Goal: Transaction & Acquisition: Download file/media

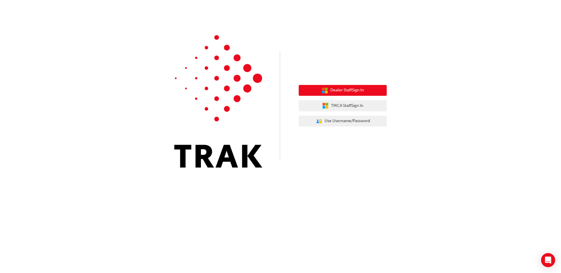
click at [351, 91] on span "Dealer Staff Sign In" at bounding box center [346, 90] width 33 height 7
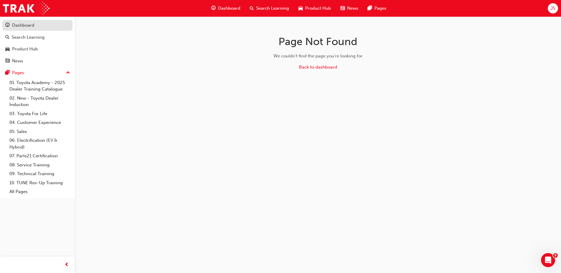
click at [34, 25] on div "Dashboard" at bounding box center [37, 25] width 64 height 7
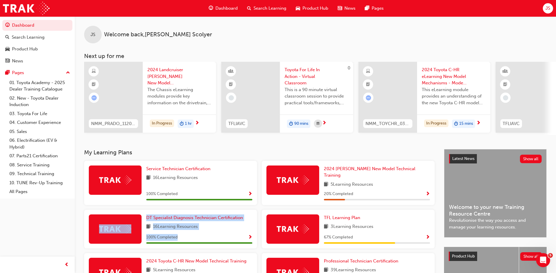
drag, startPoint x: 196, startPoint y: 232, endPoint x: 126, endPoint y: 237, distance: 70.3
click at [126, 237] on div "DT Specialist Diagnosis Technician Certification 16 Learning Resources 100 % Co…" at bounding box center [170, 229] width 173 height 39
drag, startPoint x: 126, startPoint y: 237, endPoint x: 210, endPoint y: 228, distance: 84.0
click at [210, 228] on div "DT Specialist Diagnosis Technician Certification 16 Learning Resources 100 % Co…" at bounding box center [199, 229] width 106 height 29
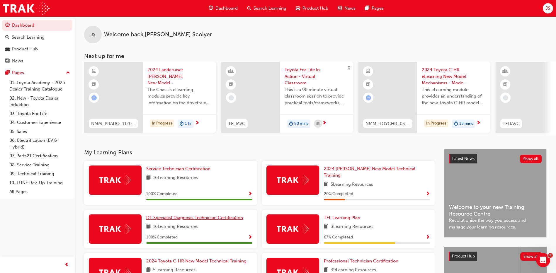
click at [181, 215] on span "DT Specialist Diagnosis Technician Certification" at bounding box center [194, 217] width 97 height 5
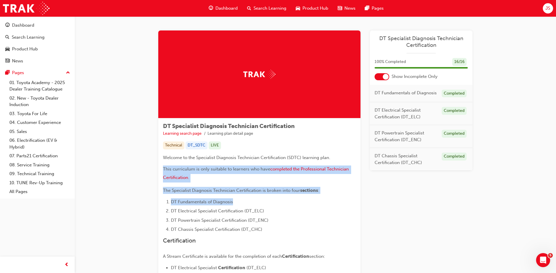
drag, startPoint x: 232, startPoint y: 195, endPoint x: 116, endPoint y: 162, distance: 120.6
click at [116, 162] on div "DT Specialist Diagnosis Technician Certification Learning search page Learning …" at bounding box center [315, 180] width 481 height 329
click at [295, 204] on li "DT Fundamentals of Diagnosis" at bounding box center [263, 201] width 185 height 7
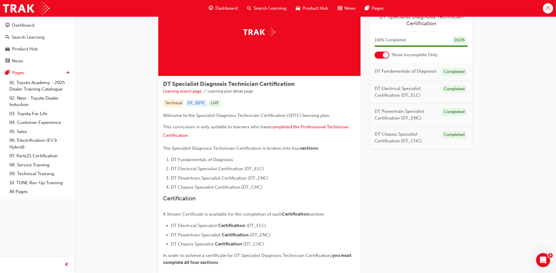
scroll to position [87, 0]
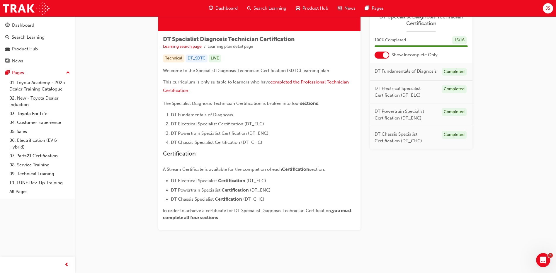
click at [272, 205] on div "Welcome to the Specialist Diagnosis Technician Certification (SDTC) learning pl…" at bounding box center [259, 144] width 193 height 154
click at [310, 219] on p "In order to achieve a certificate for DT Specialist Diagnosis Technician Certif…" at bounding box center [259, 214] width 193 height 14
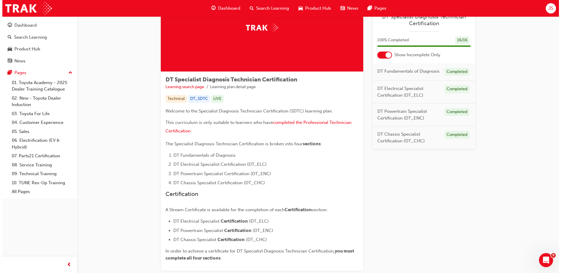
scroll to position [0, 0]
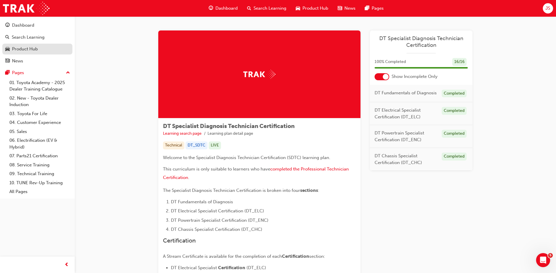
click at [29, 47] on div "Product Hub" at bounding box center [25, 49] width 26 height 7
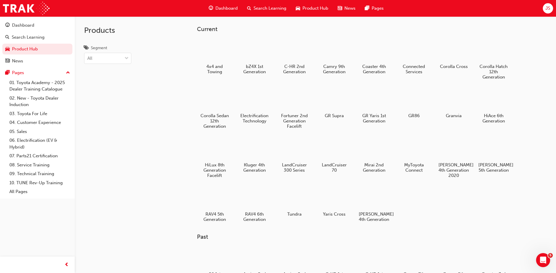
click at [548, 8] on span "JS" at bounding box center [548, 8] width 5 height 7
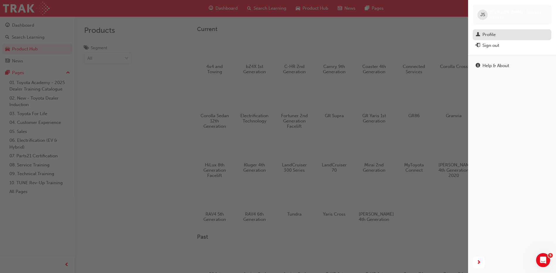
click at [494, 37] on div "Profile" at bounding box center [489, 34] width 13 height 7
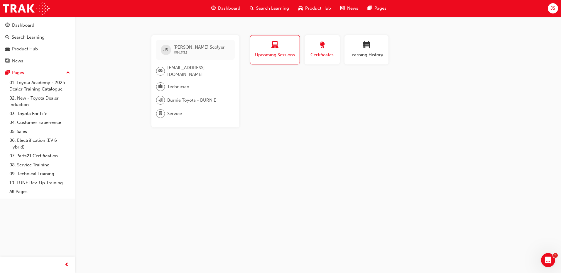
click at [323, 55] on span "Certificates" at bounding box center [322, 55] width 26 height 7
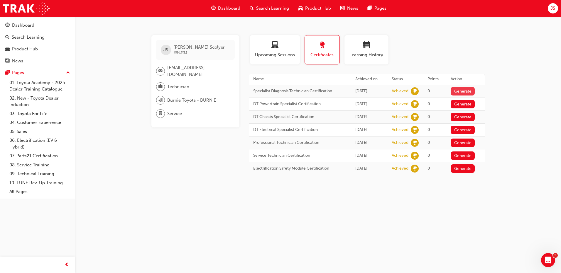
click at [468, 89] on button "Generate" at bounding box center [462, 91] width 24 height 9
drag, startPoint x: 254, startPoint y: 93, endPoint x: 281, endPoint y: 89, distance: 26.9
click at [281, 89] on td "Specialist Diagnosis Technician Certification" at bounding box center [300, 91] width 102 height 13
drag, startPoint x: 281, startPoint y: 89, endPoint x: 293, endPoint y: 94, distance: 12.5
click at [293, 94] on td "Specialist Diagnosis Technician Certification" at bounding box center [300, 91] width 102 height 13
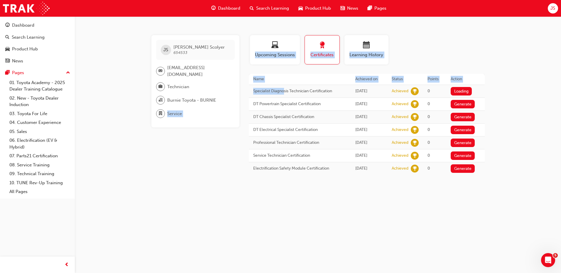
drag, startPoint x: 283, startPoint y: 92, endPoint x: 230, endPoint y: 92, distance: 53.4
click at [230, 92] on div "JS [PERSON_NAME] Scolyer 654533 [EMAIL_ADDRESS][DOMAIN_NAME] Technician Burnie …" at bounding box center [318, 105] width 352 height 140
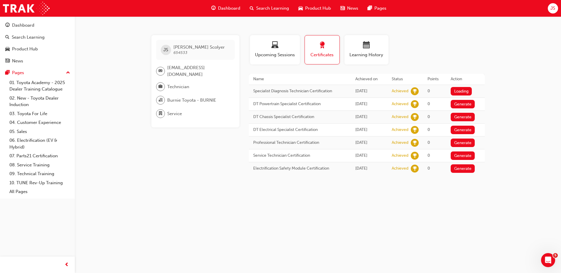
drag, startPoint x: 230, startPoint y: 92, endPoint x: 294, endPoint y: 91, distance: 63.6
click at [293, 90] on td "Specialist Diagnosis Technician Certification" at bounding box center [300, 91] width 102 height 13
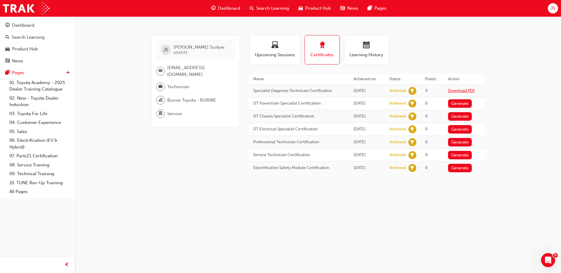
click at [465, 92] on link "Download PDF" at bounding box center [461, 90] width 27 height 5
